Goal: Information Seeking & Learning: Learn about a topic

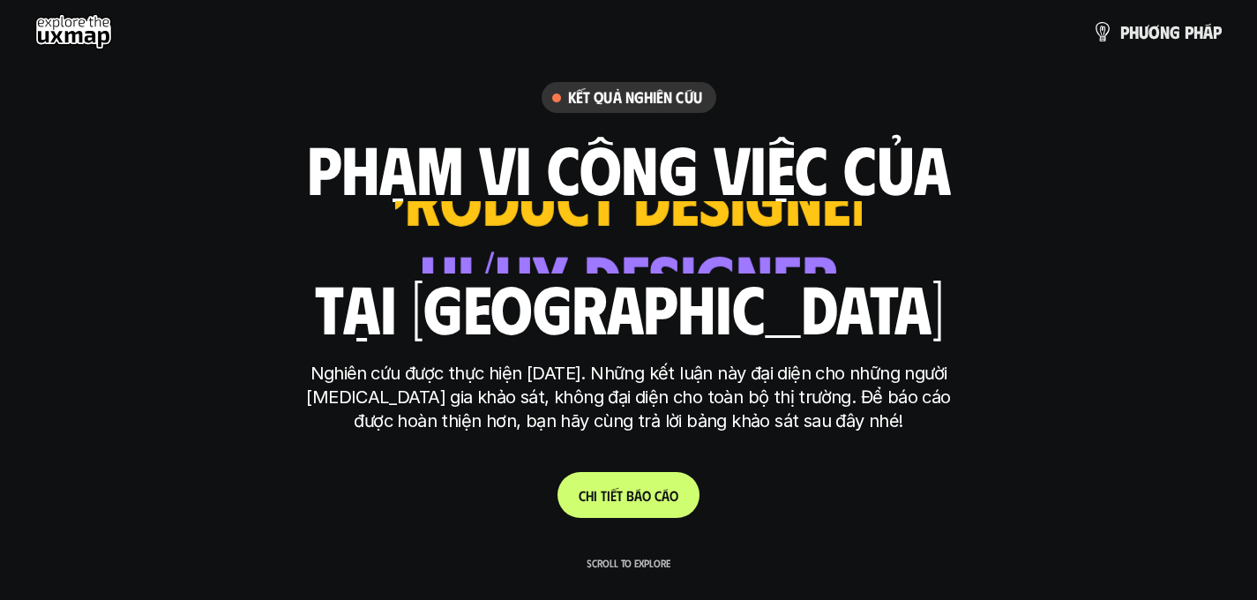
click at [682, 495] on link "C h i t i ế t b á o c á o" at bounding box center [628, 495] width 142 height 46
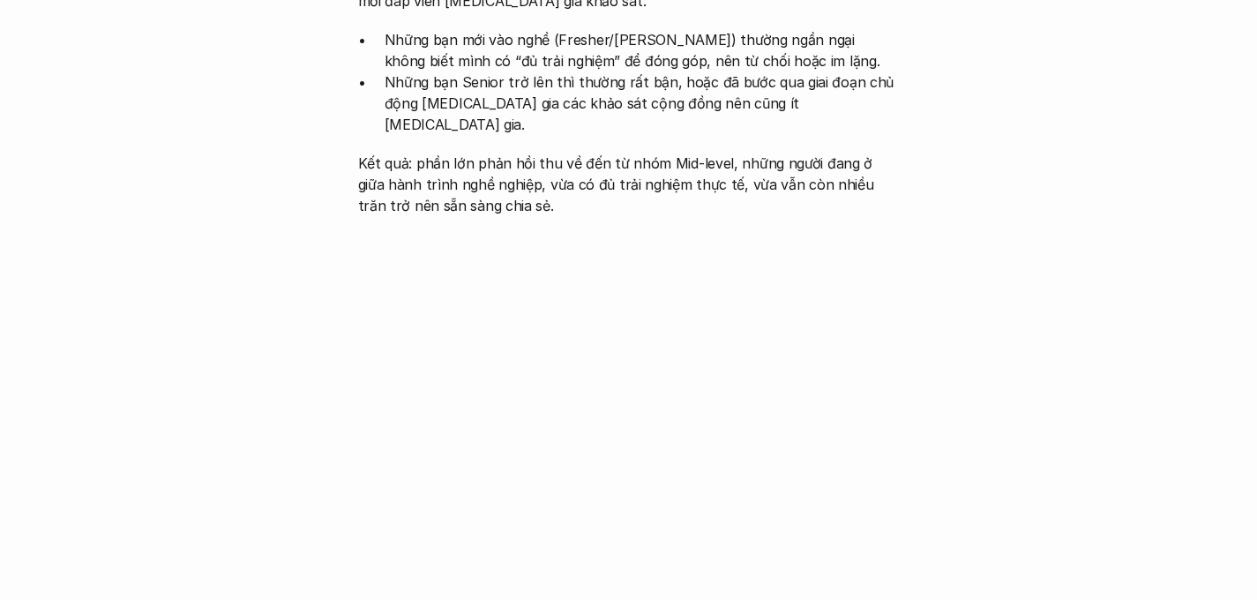
scroll to position [1856, 0]
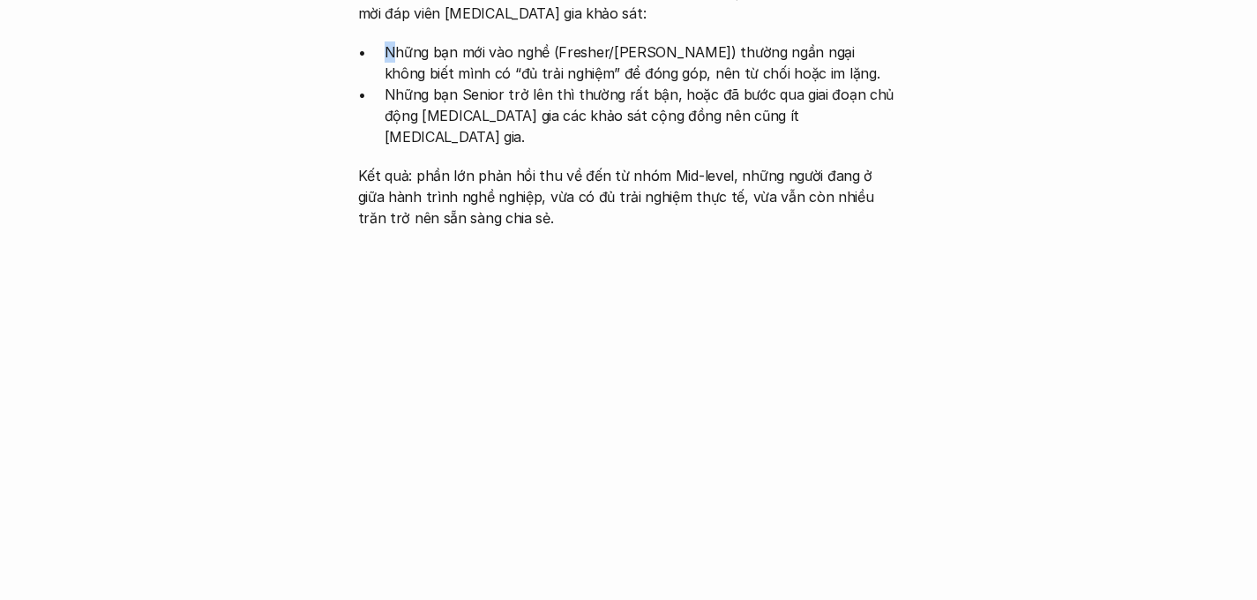
drag, startPoint x: 387, startPoint y: 26, endPoint x: 371, endPoint y: 29, distance: 16.1
click at [371, 41] on ul "Những bạn mới vào nghề (Fresher/[PERSON_NAME]) thường ngần ngại không biết mình…" at bounding box center [628, 94] width 541 height 106
click at [548, 41] on p "Những bạn mới vào nghề (Fresher/[PERSON_NAME]) thường ngần ngại không biết mình…" at bounding box center [641, 62] width 515 height 42
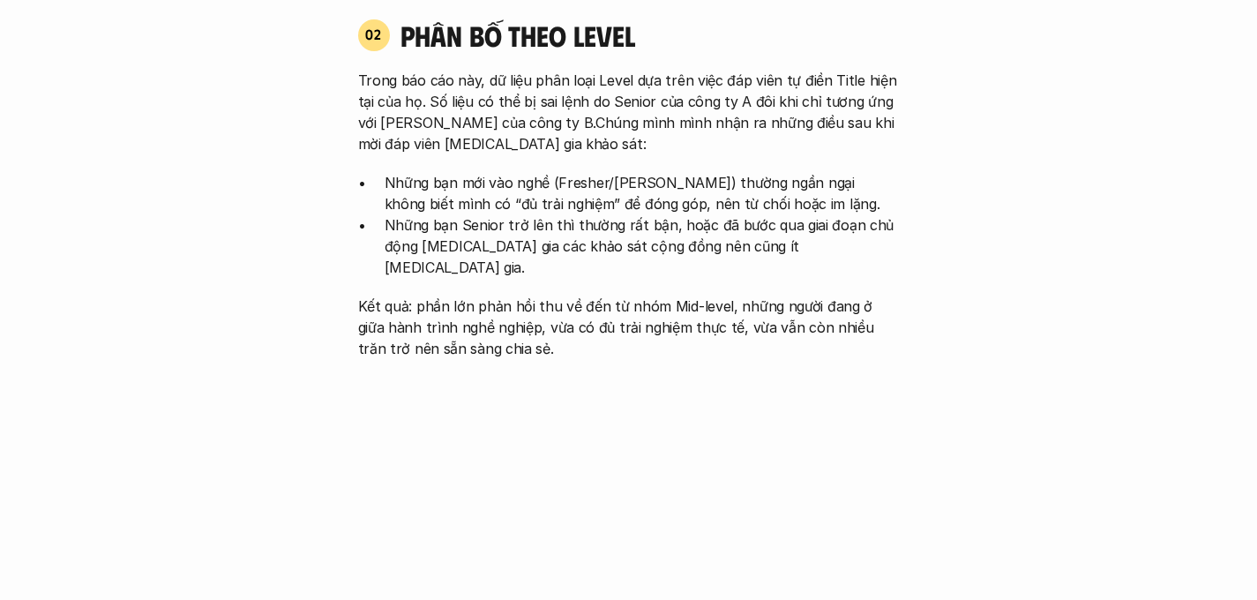
scroll to position [1723, 0]
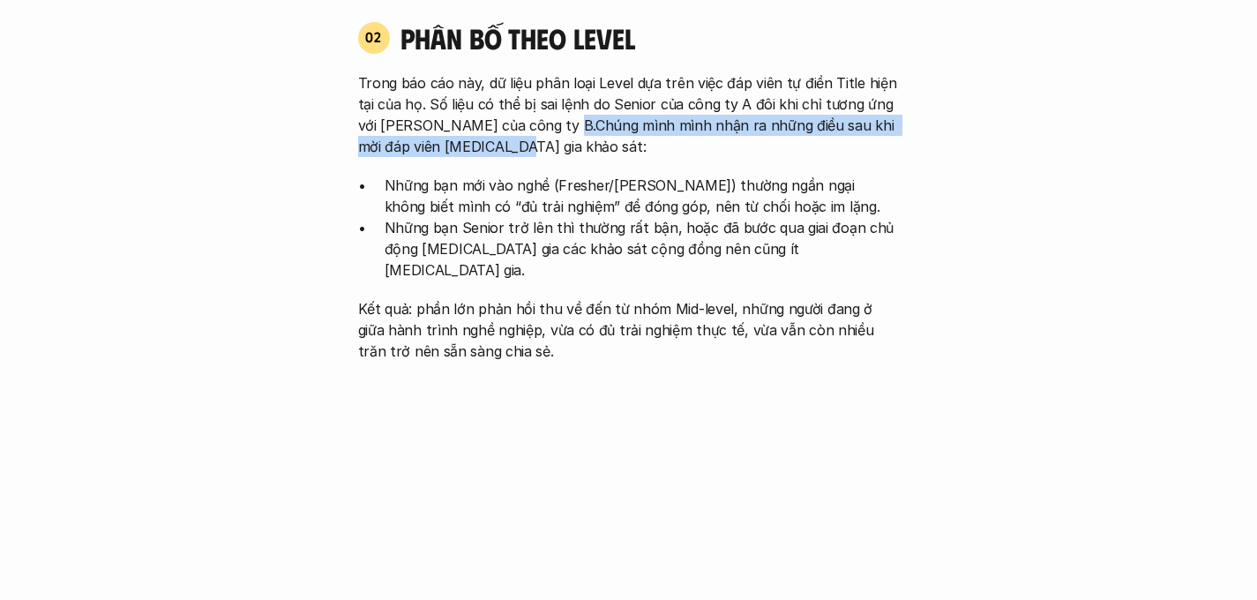
drag, startPoint x: 556, startPoint y: 97, endPoint x: 793, endPoint y: 126, distance: 238.1
click at [793, 126] on p "Trong báo cáo này, dữ liệu phân loại Level dựa trên việc đáp viên tự điền Title…" at bounding box center [628, 114] width 541 height 85
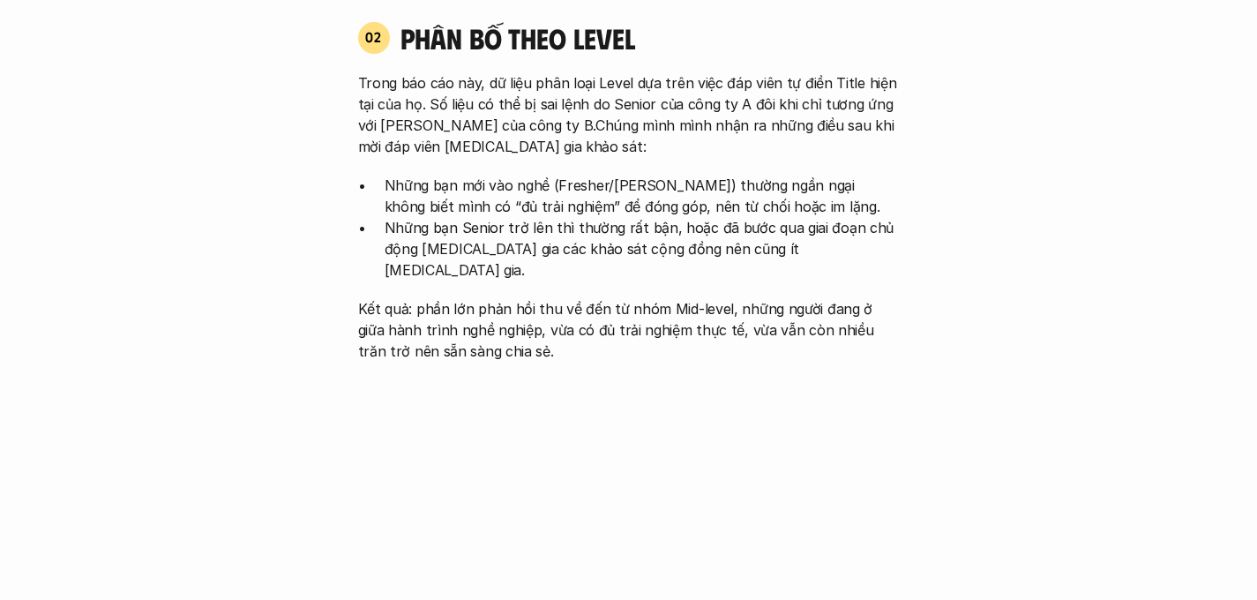
click at [624, 175] on p "Những bạn mới vào nghề (Fresher/[PERSON_NAME]) thường ngần ngại không biết mình…" at bounding box center [641, 196] width 515 height 42
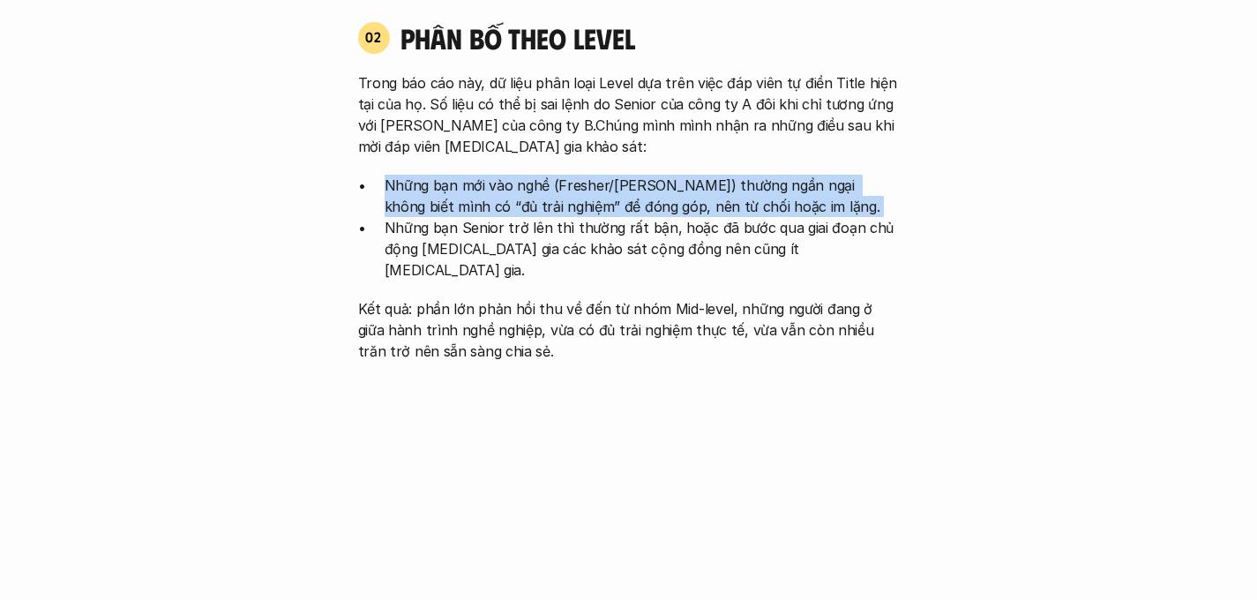
click at [624, 175] on p "Những bạn mới vào nghề (Fresher/[PERSON_NAME]) thường ngần ngại không biết mình…" at bounding box center [641, 196] width 515 height 42
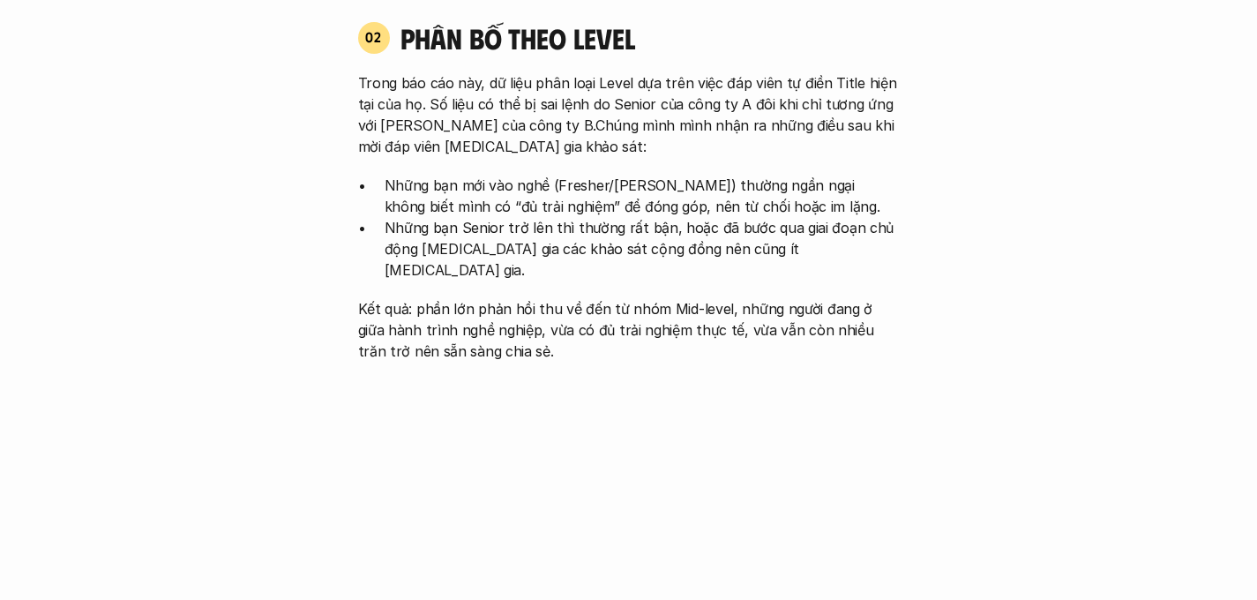
click at [694, 217] on p "Những bạn Senior trở lên thì thường rất bận, hoặc đã bước qua giai đoạn chủ độn…" at bounding box center [641, 248] width 515 height 63
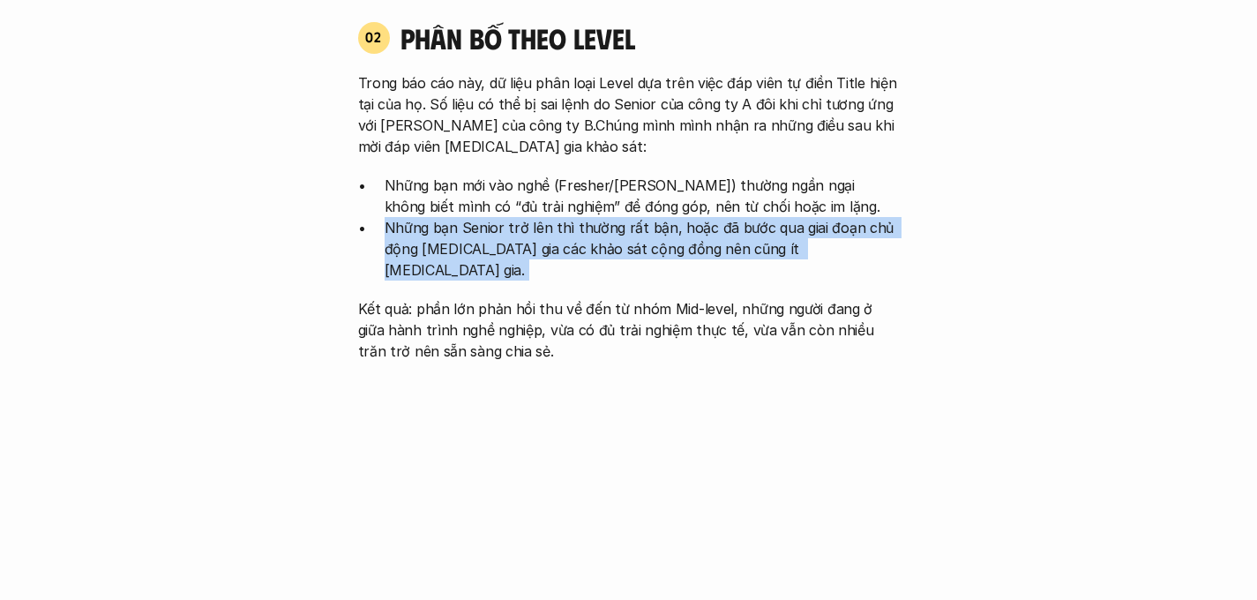
click at [694, 217] on p "Những bạn Senior trở lên thì thường rất bận, hoặc đã bước qua giai đoạn chủ độn…" at bounding box center [641, 248] width 515 height 63
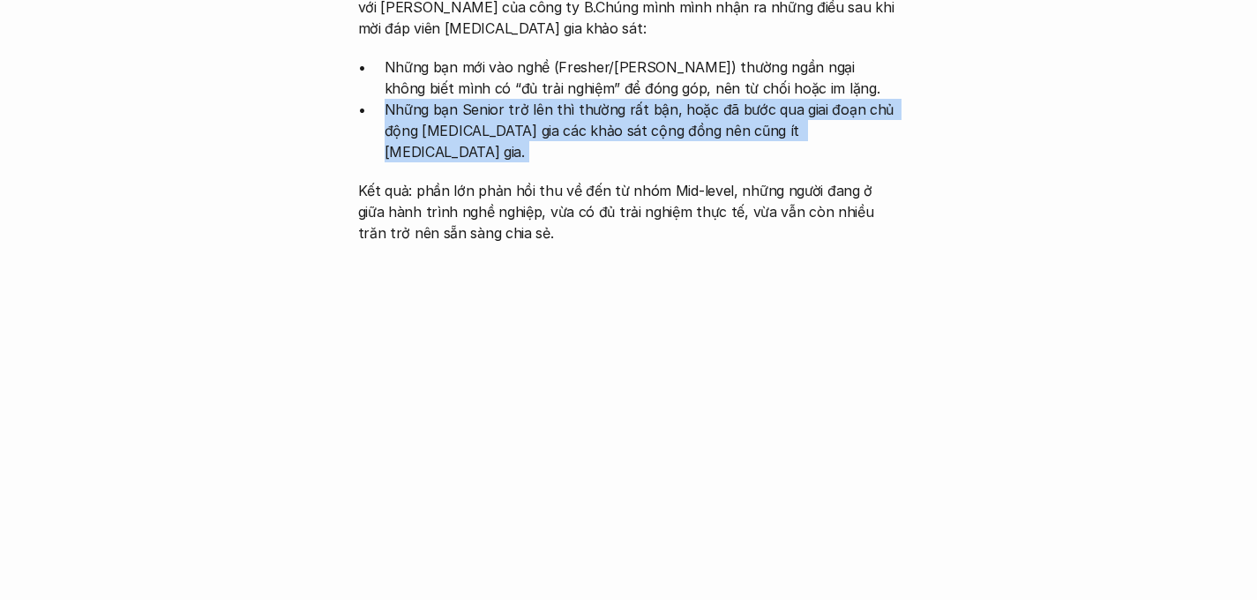
scroll to position [1852, 0]
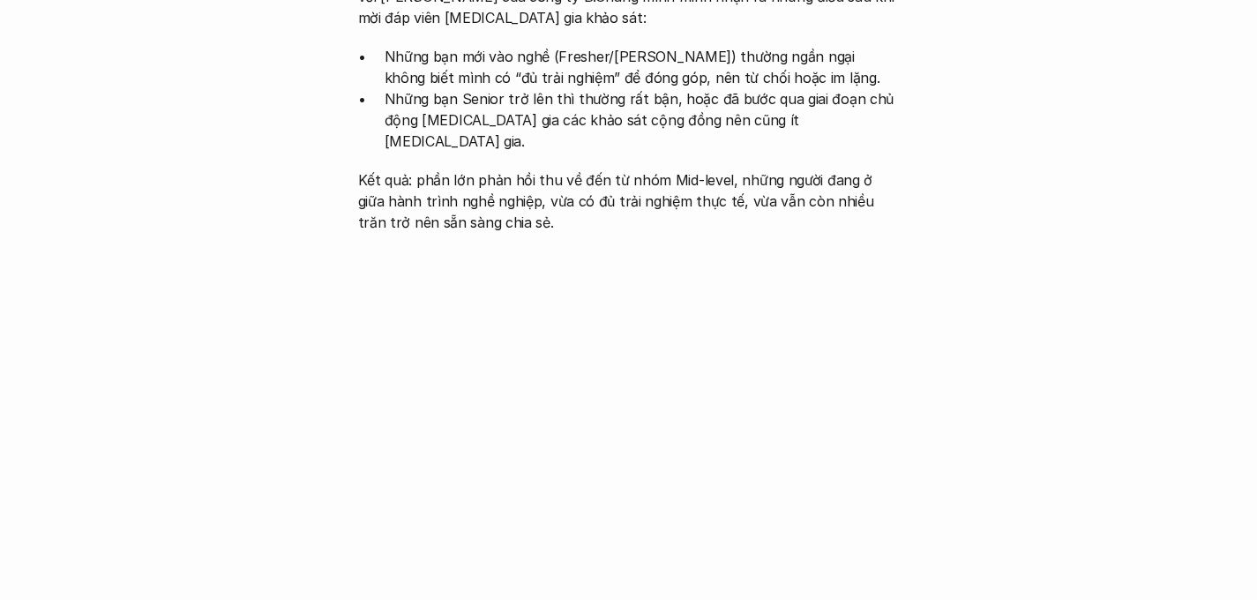
click at [685, 169] on p "Kết quả: phần lớn phản hồi thu về đến từ nhóm Mid-level, những người đang ở giữ…" at bounding box center [628, 200] width 541 height 63
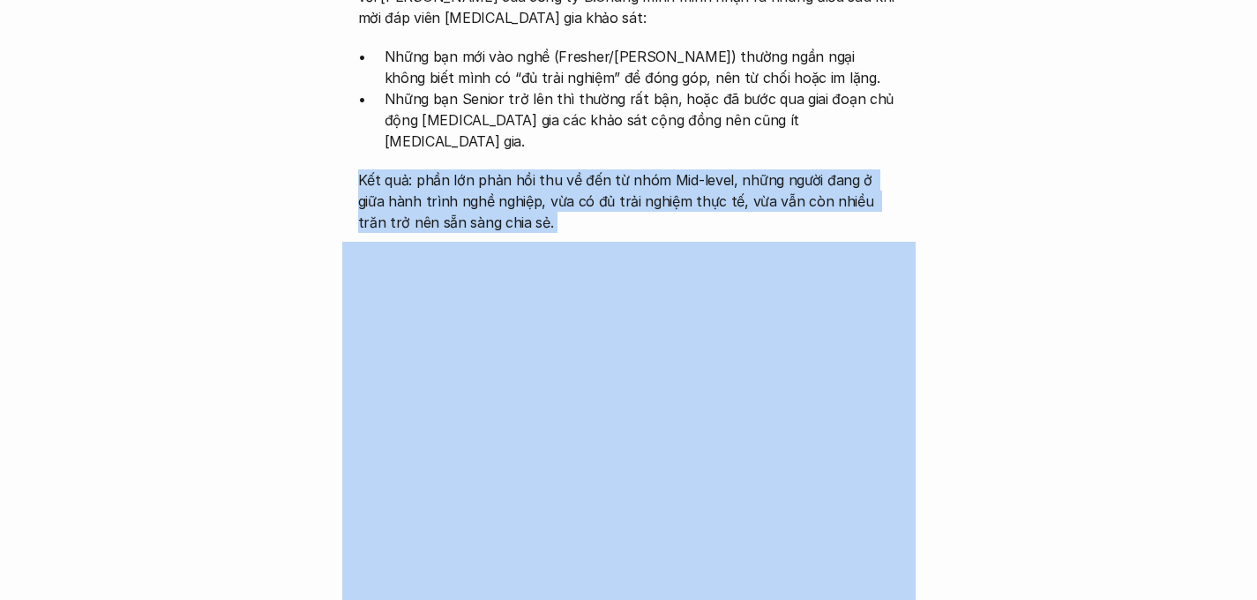
click at [685, 169] on p "Kết quả: phần lớn phản hồi thu về đến từ nhóm Mid-level, những người đang ở giữ…" at bounding box center [628, 200] width 541 height 63
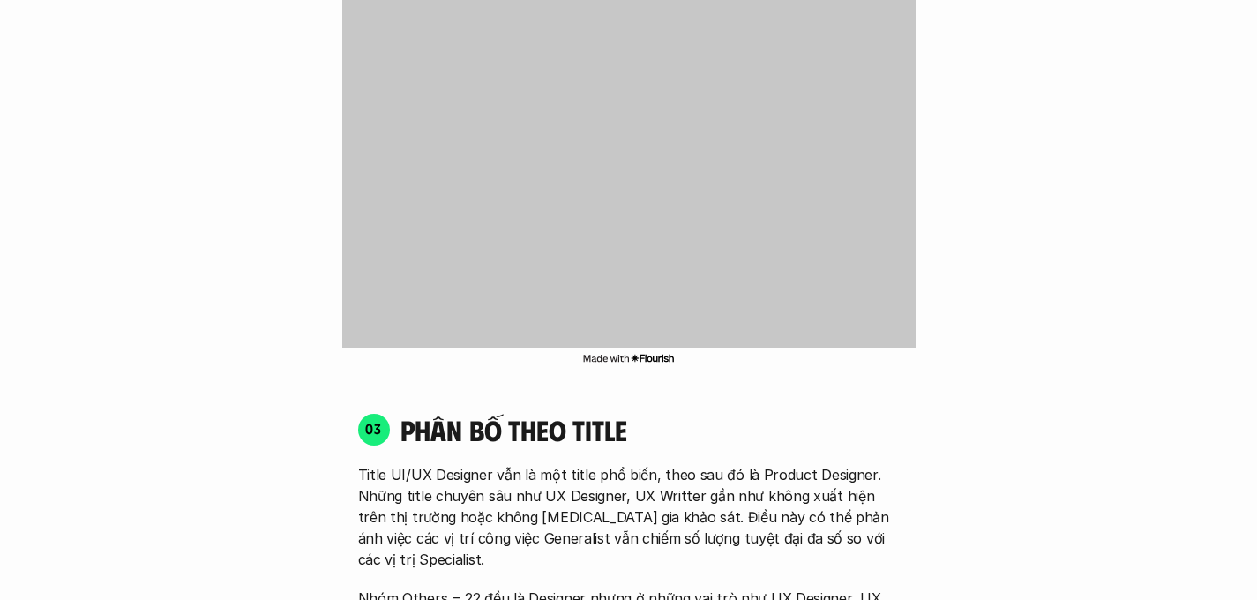
scroll to position [2355, 0]
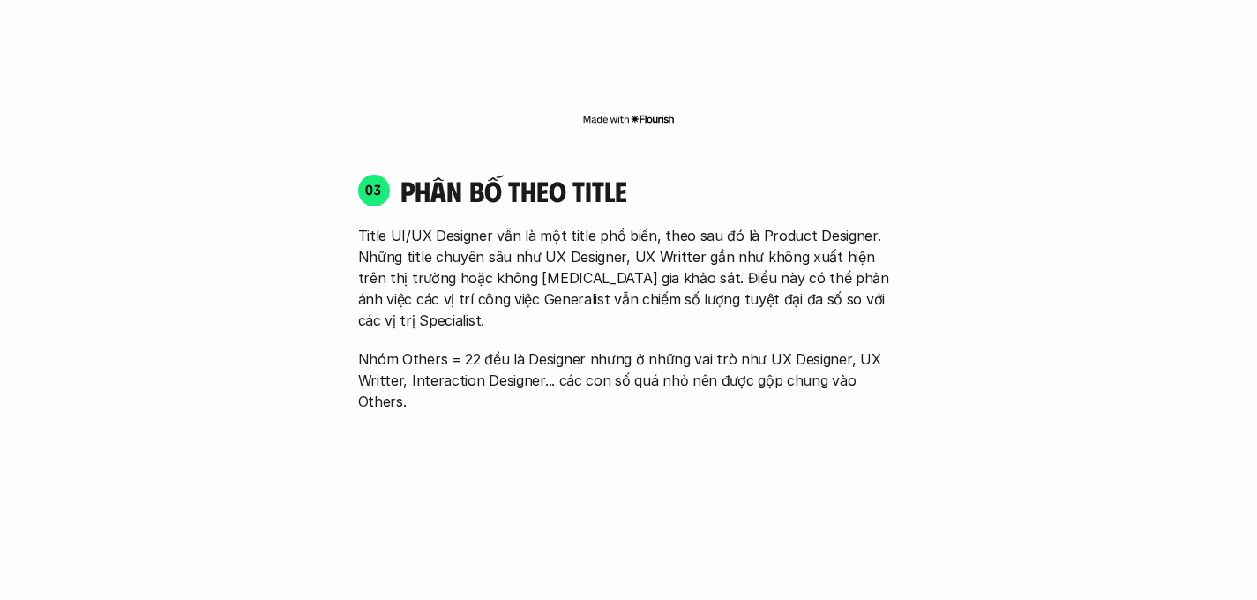
click at [591, 174] on h4 "phân bố theo title" at bounding box center [649, 191] width 499 height 34
click at [775, 226] on p "Title UI/UX Designer vẫn là một title phổ biến, theo sau đó là Product Designer…" at bounding box center [628, 278] width 541 height 106
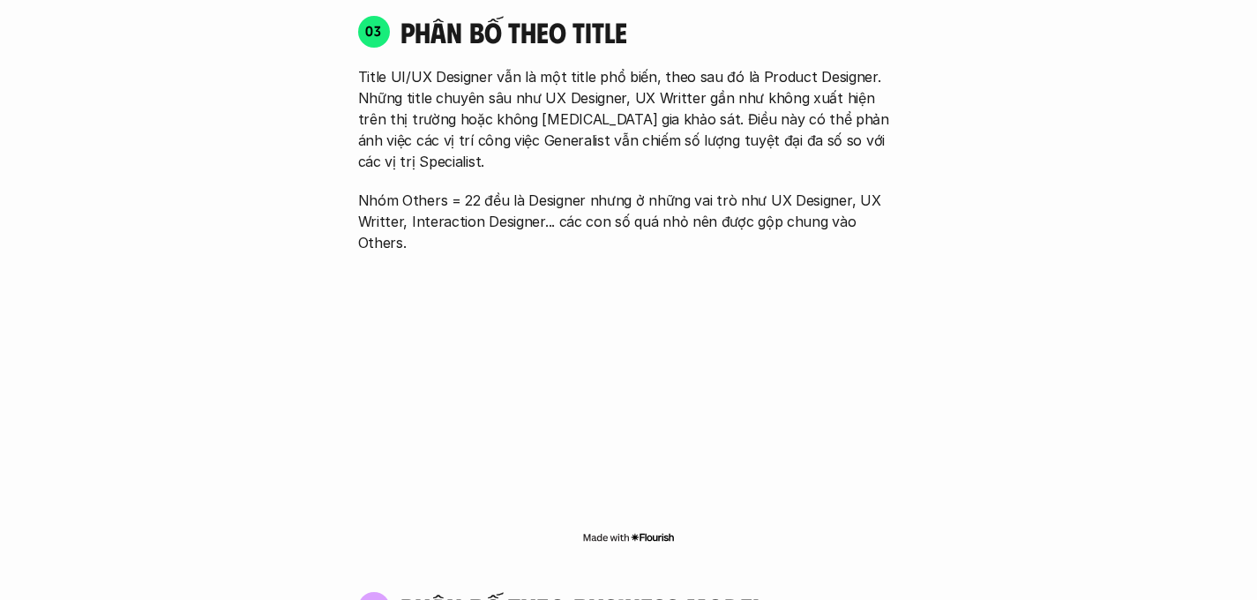
scroll to position [2515, 0]
click at [620, 79] on p "Title UI/UX Designer vẫn là một title phổ biến, theo sau đó là Product Designer…" at bounding box center [628, 118] width 541 height 106
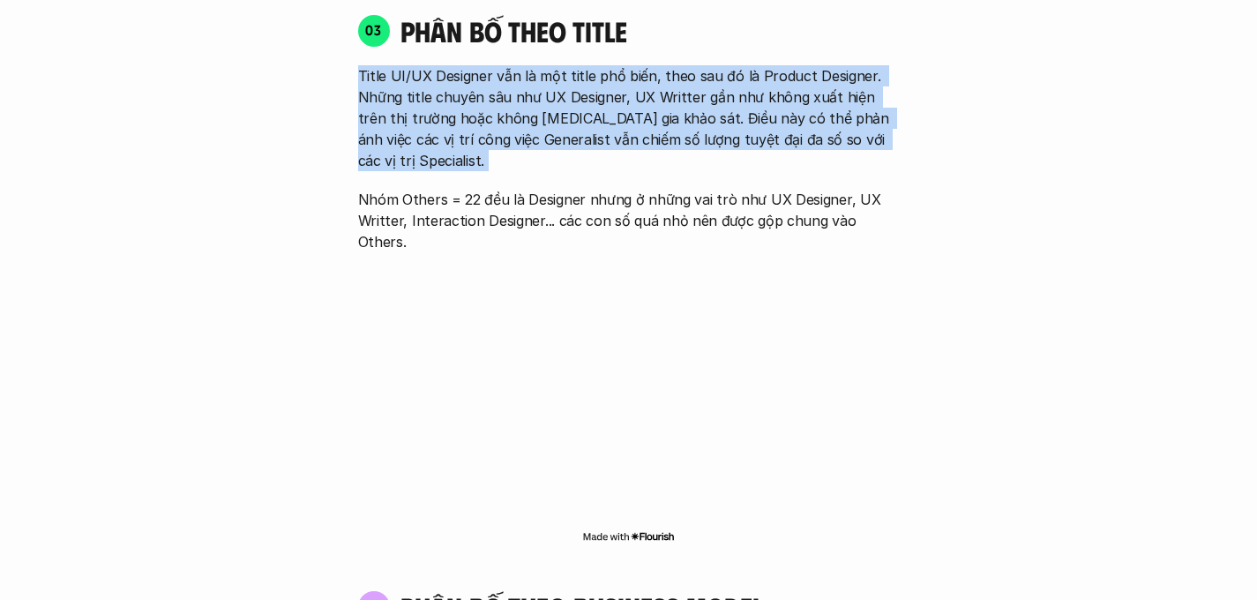
click at [620, 79] on p "Title UI/UX Designer vẫn là một title phổ biến, theo sau đó là Product Designer…" at bounding box center [628, 118] width 541 height 106
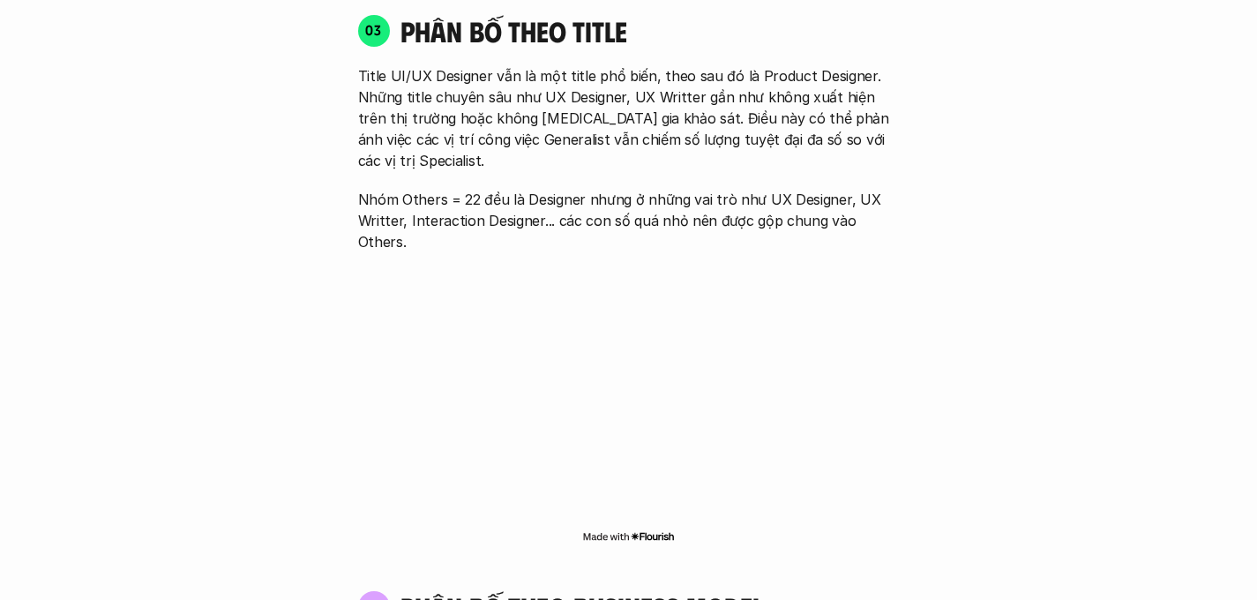
click at [751, 189] on p "Nhóm Others = 22 đều là Designer nhưng ở những vai trò như UX Designer, UX Writ…" at bounding box center [628, 220] width 541 height 63
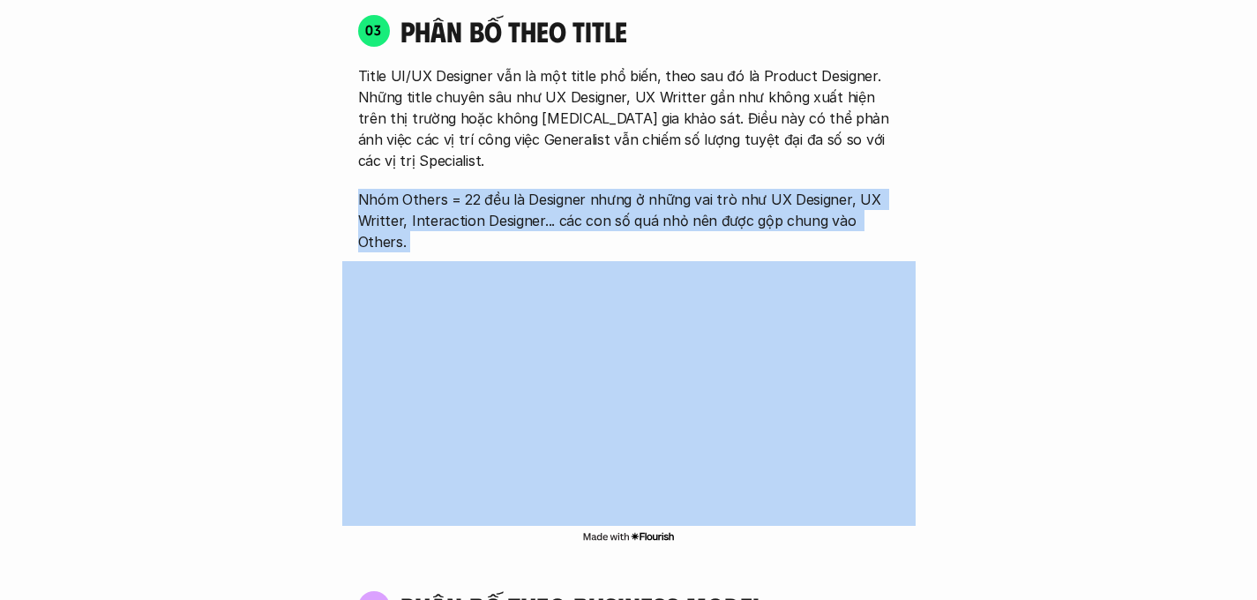
click at [751, 189] on p "Nhóm Others = 22 đều là Designer nhưng ở những vai trò như UX Designer, UX Writ…" at bounding box center [628, 220] width 541 height 63
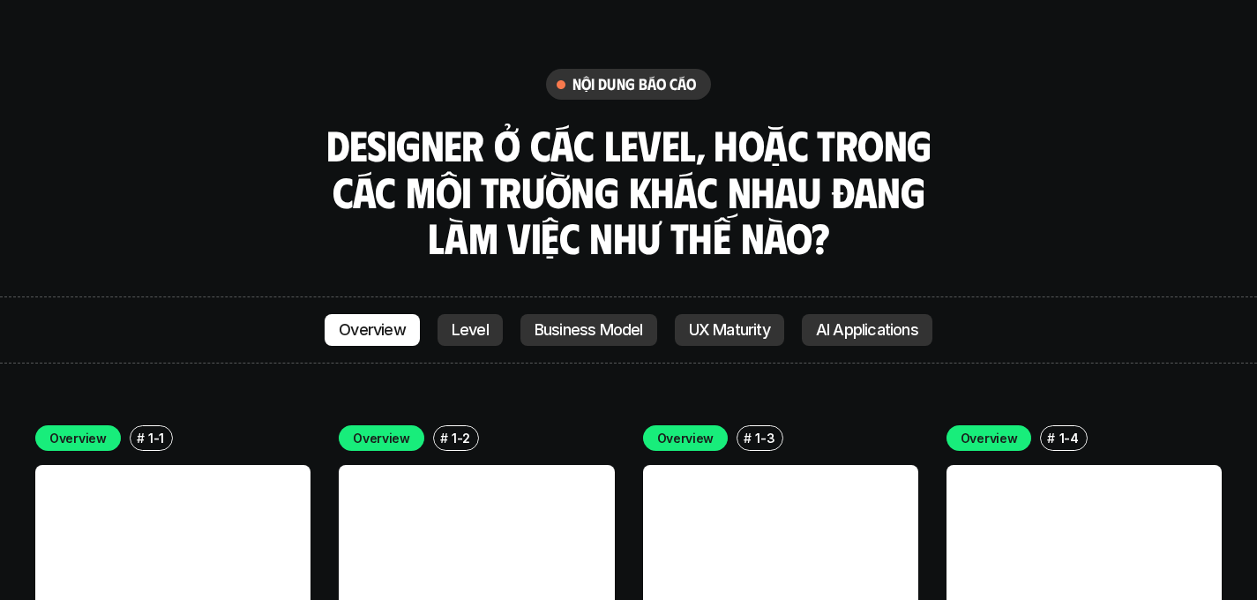
scroll to position [4749, 0]
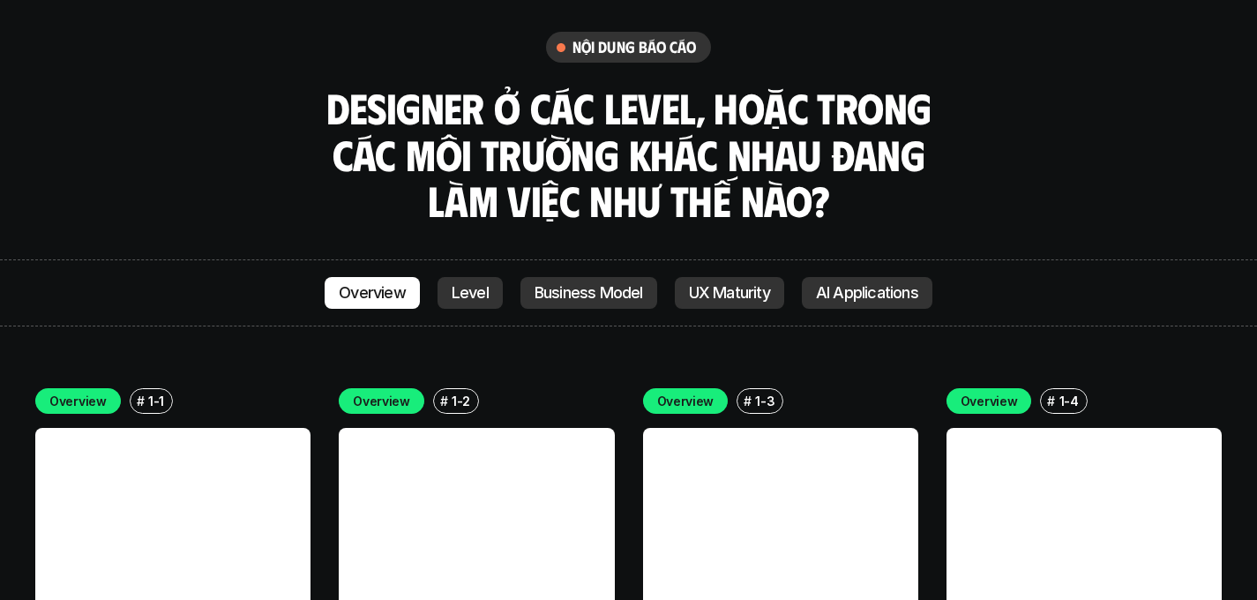
click at [479, 284] on p "Level" at bounding box center [469, 293] width 37 height 18
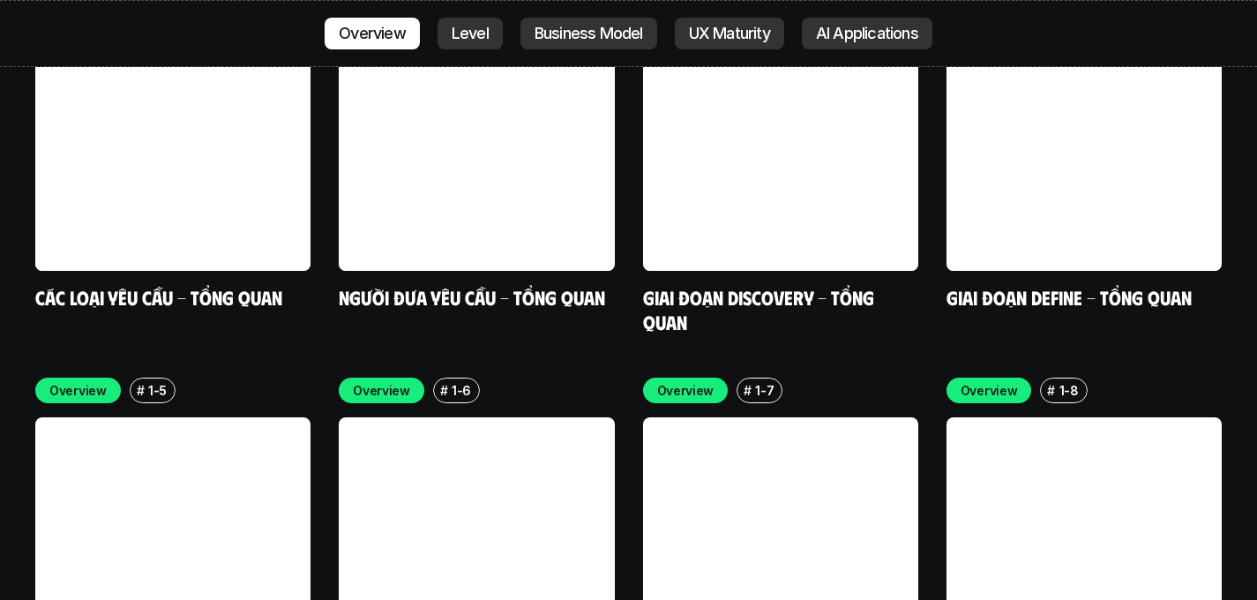
scroll to position [5343, 0]
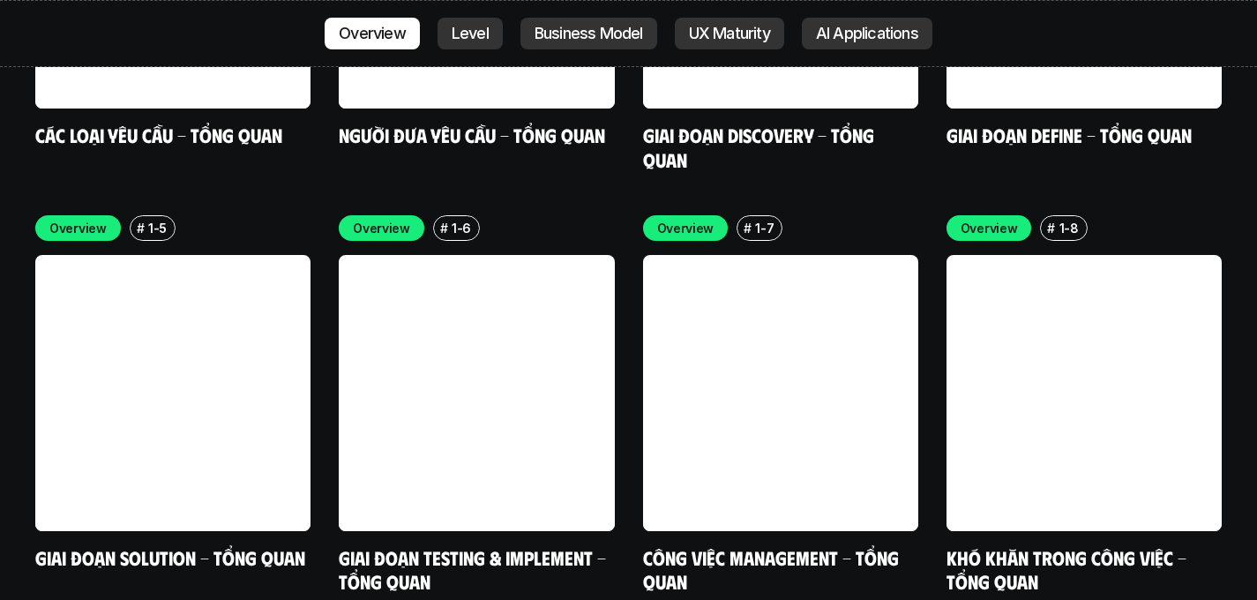
click at [981, 76] on div "Overview # 1-1 Các loại yêu cầu - Tổng quan Overview # 1-2 Người đưa yêu cầu - …" at bounding box center [628, 194] width 1186 height 800
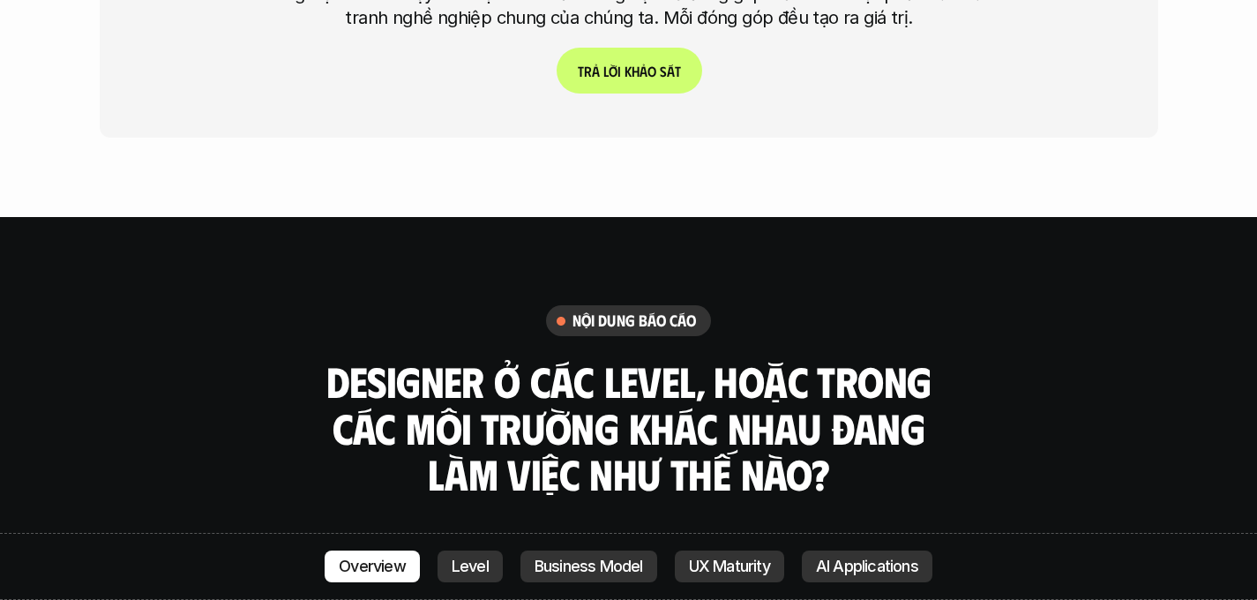
scroll to position [4811, 0]
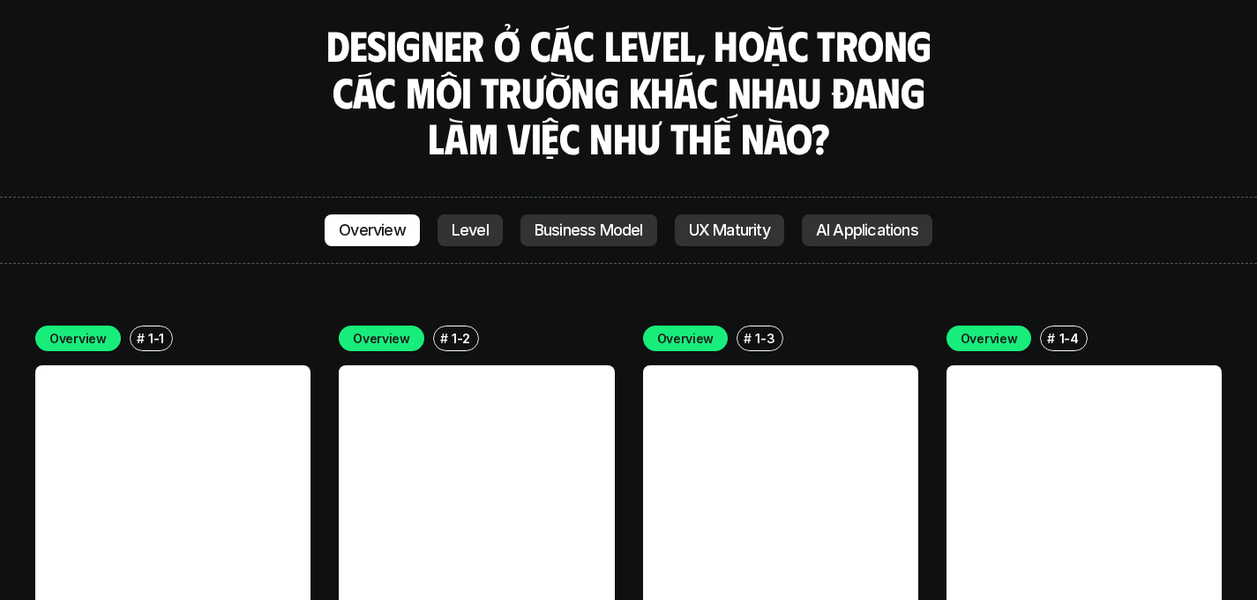
click at [597, 325] on div "Overview # 1-2" at bounding box center [476, 338] width 275 height 26
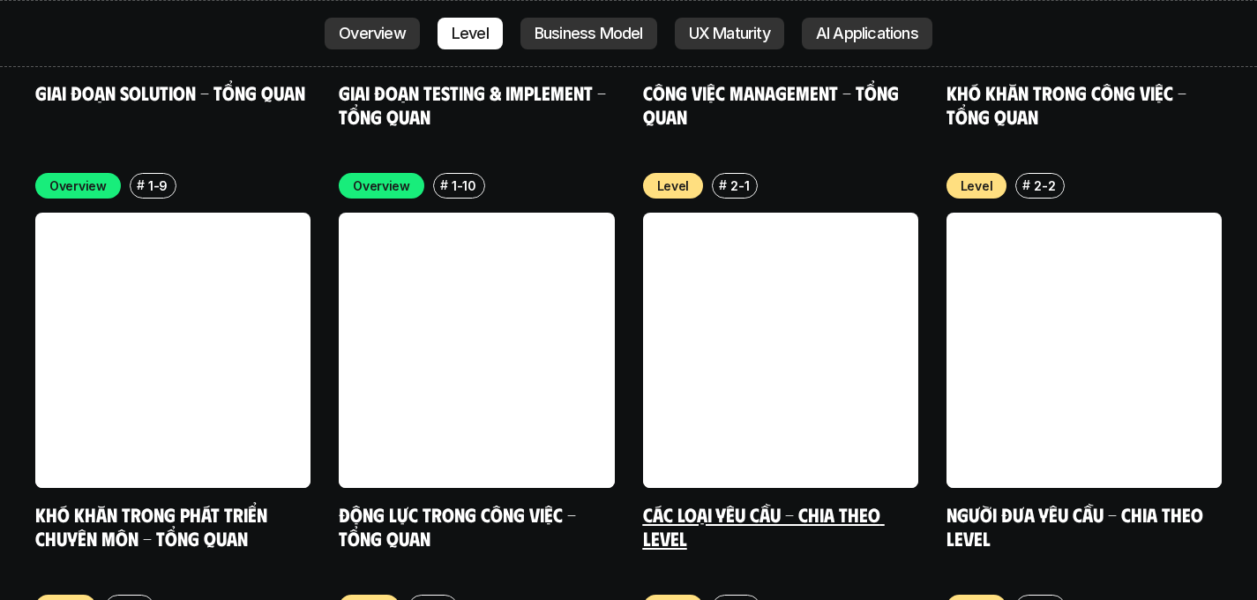
scroll to position [5814, 0]
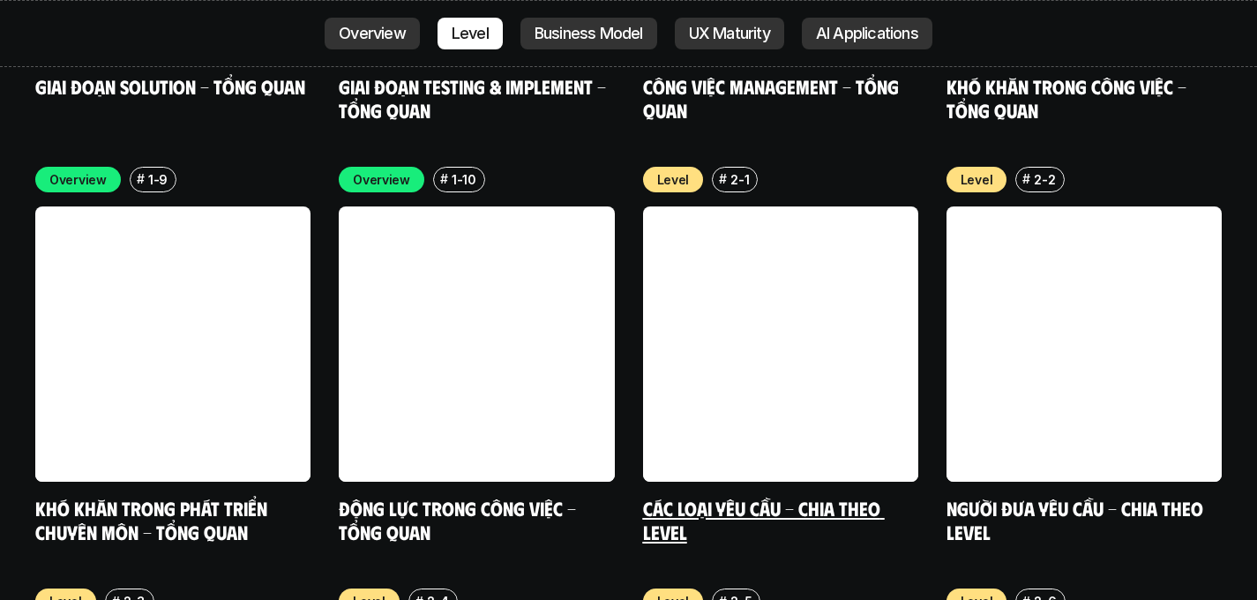
click at [886, 496] on h5 "Các loại yêu cầu - Chia theo level" at bounding box center [780, 520] width 275 height 49
click at [892, 319] on link at bounding box center [780, 343] width 275 height 275
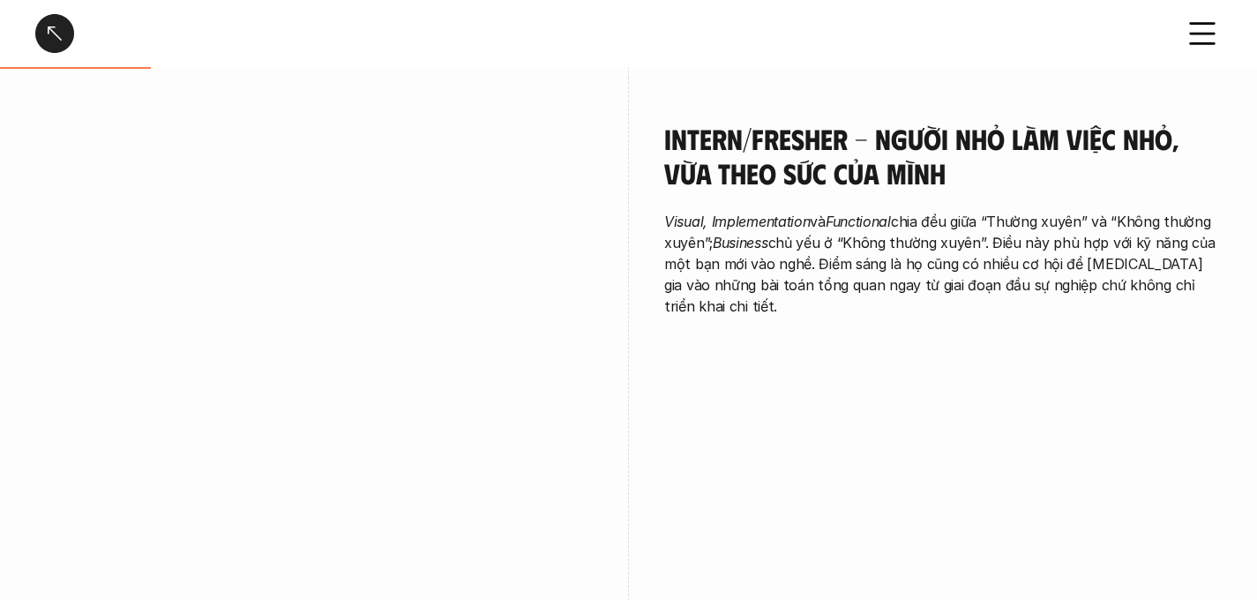
scroll to position [1348, 0]
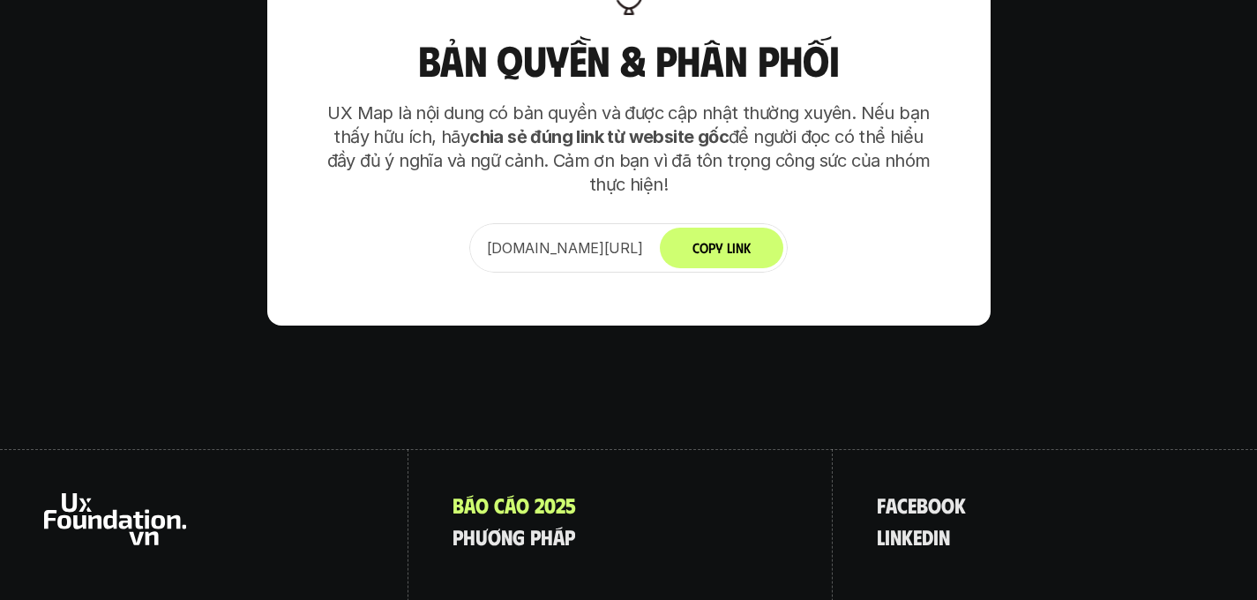
scroll to position [11038, 0]
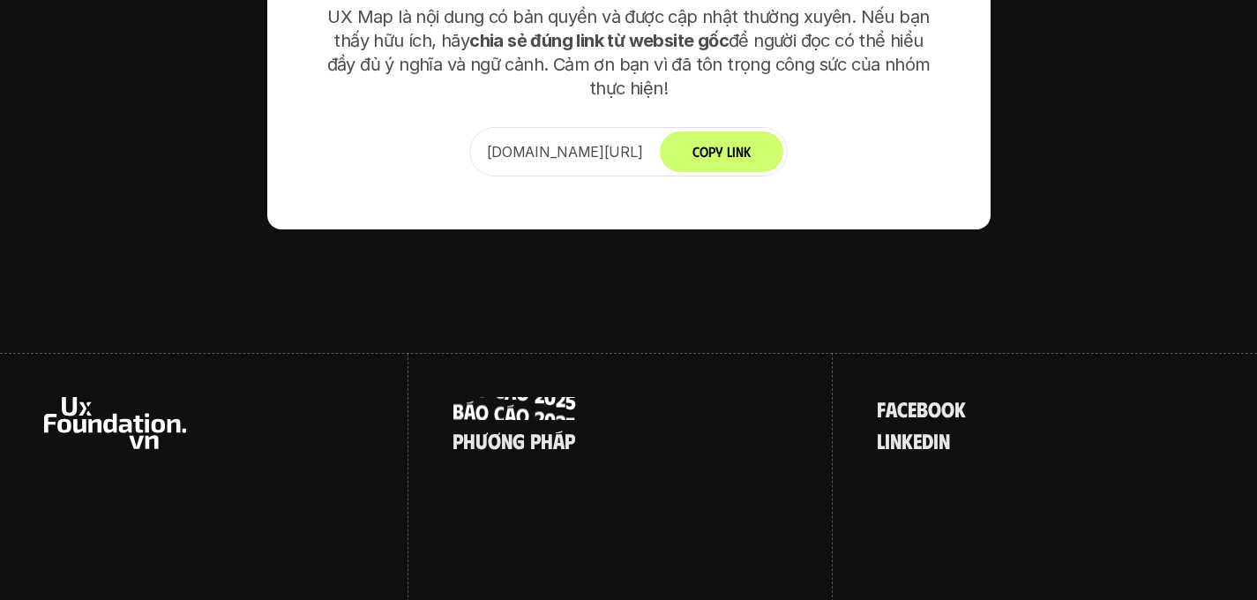
click at [562, 397] on p "B á o c á o 2 0 2 5" at bounding box center [513, 408] width 123 height 23
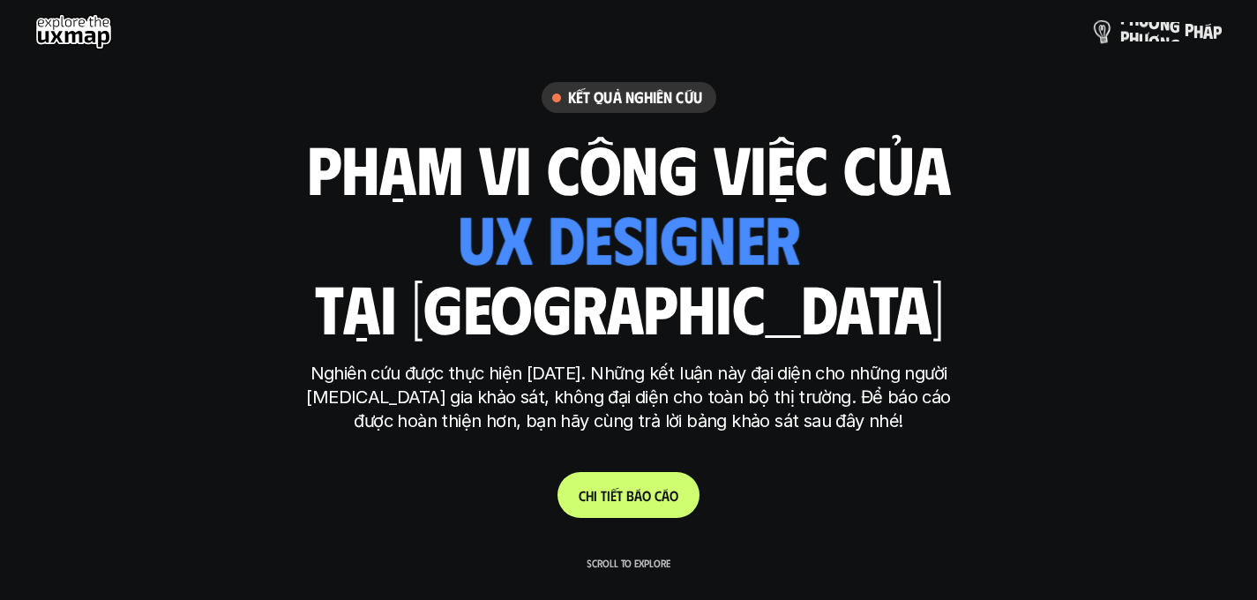
click at [1130, 32] on p "p h ư ơ n g p h á p" at bounding box center [1170, 31] width 101 height 19
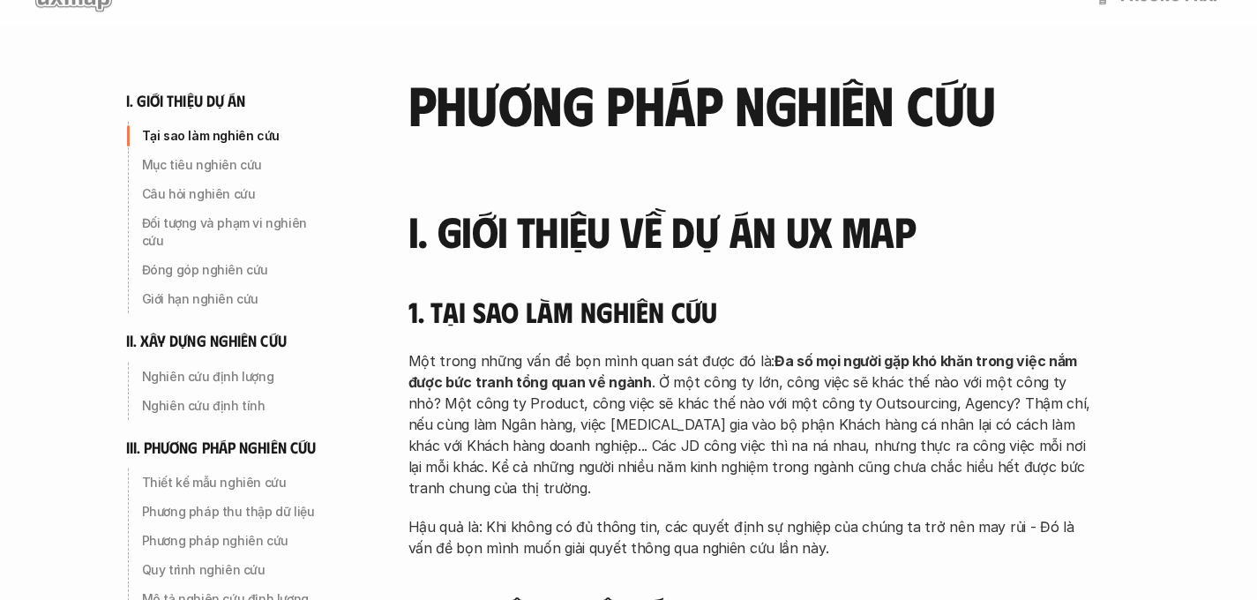
scroll to position [146, 0]
